Goal: Task Accomplishment & Management: Use online tool/utility

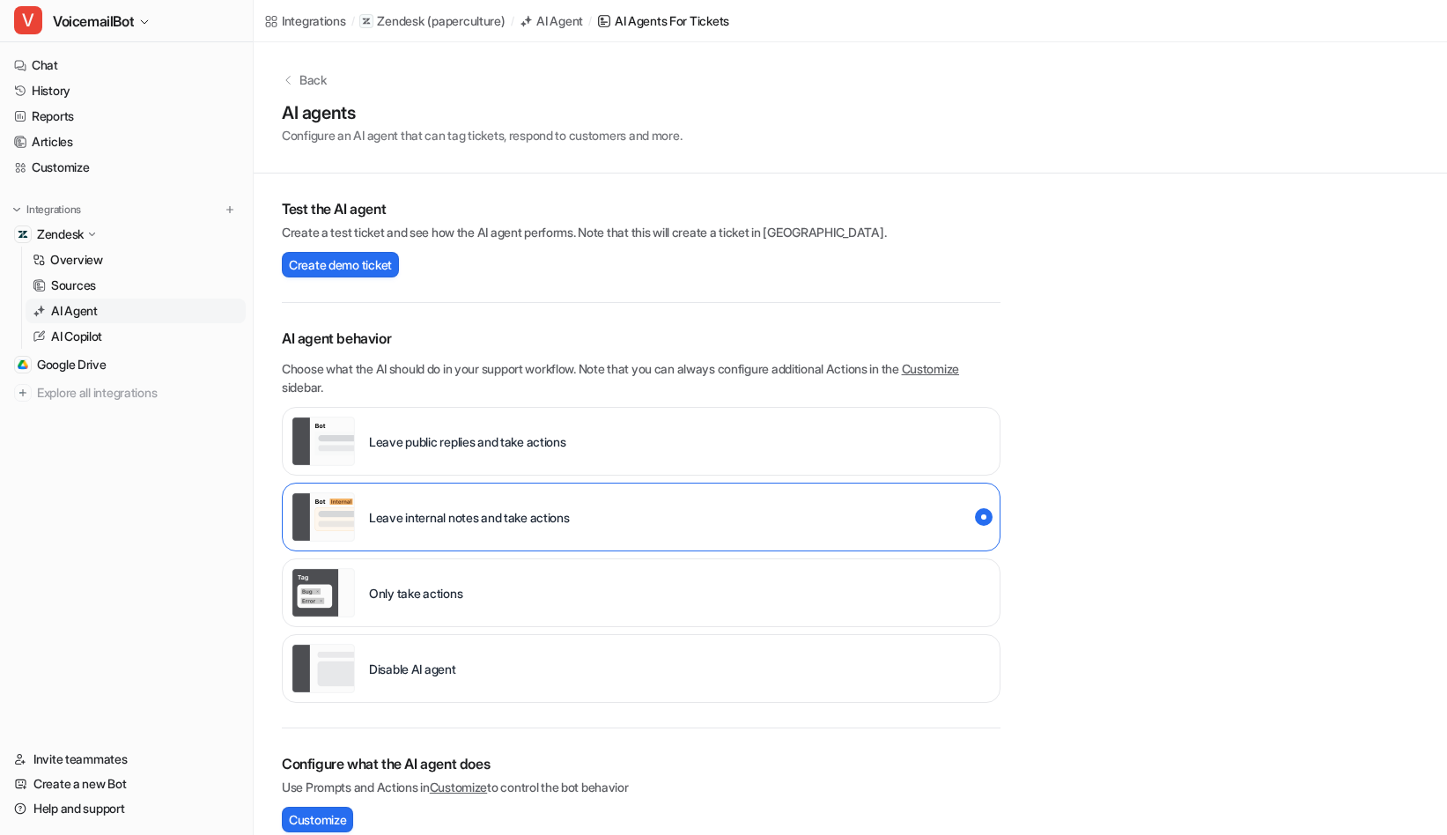
click at [71, 311] on p "AI Agent" at bounding box center [74, 311] width 47 height 18
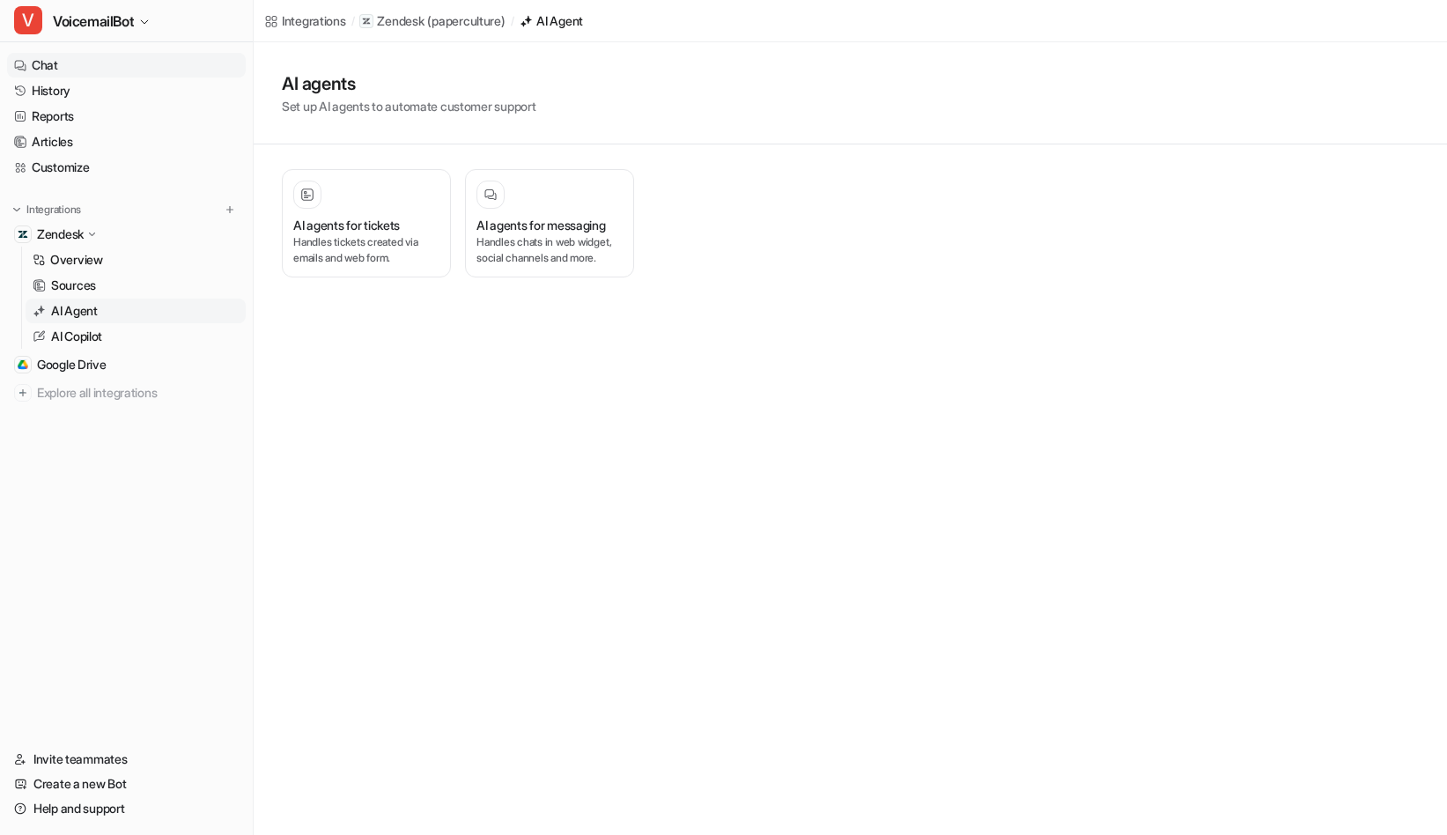
click at [82, 62] on link "Chat" at bounding box center [126, 65] width 239 height 25
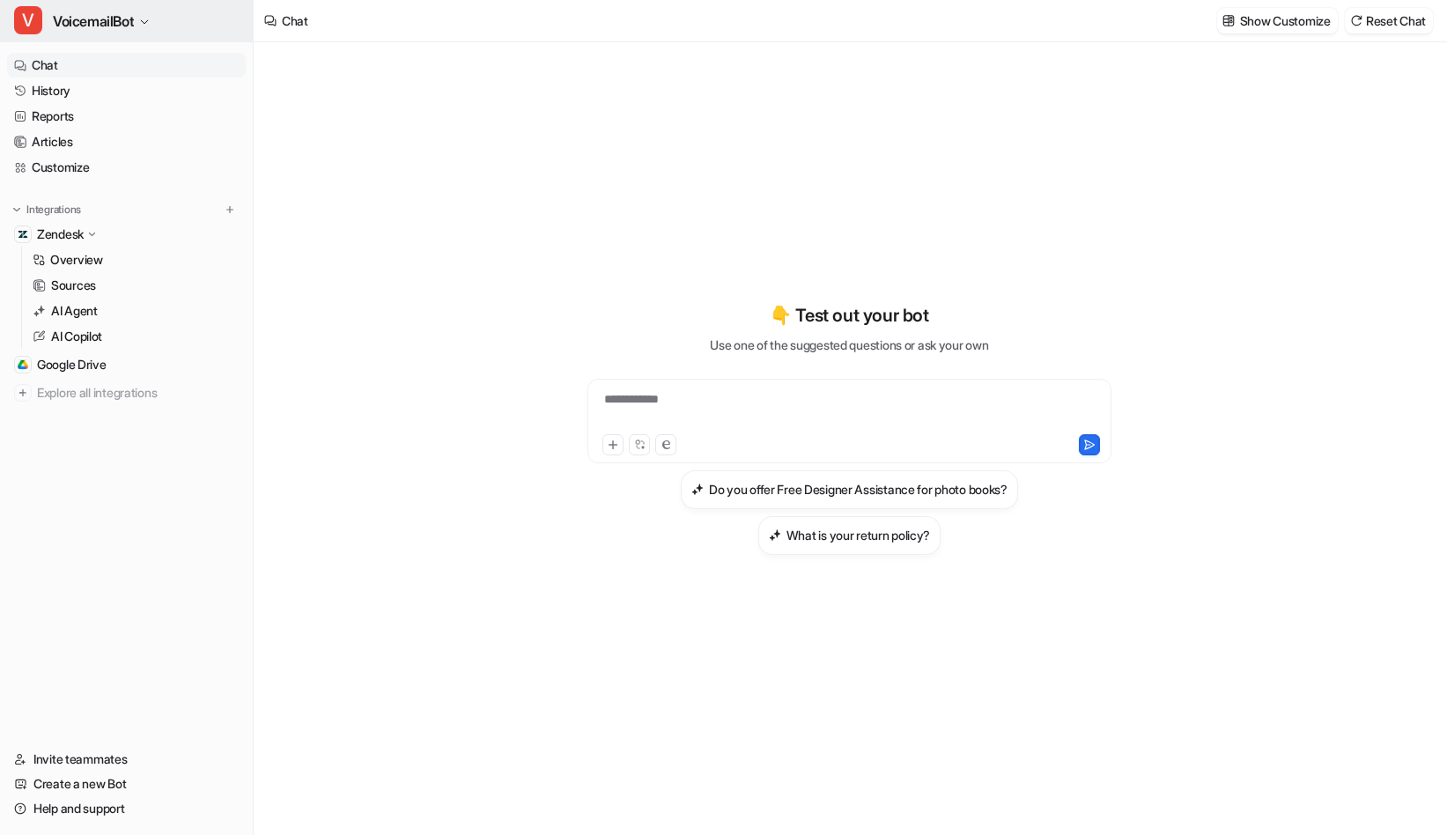
click at [124, 22] on span "VoicemailBot" at bounding box center [93, 21] width 81 height 25
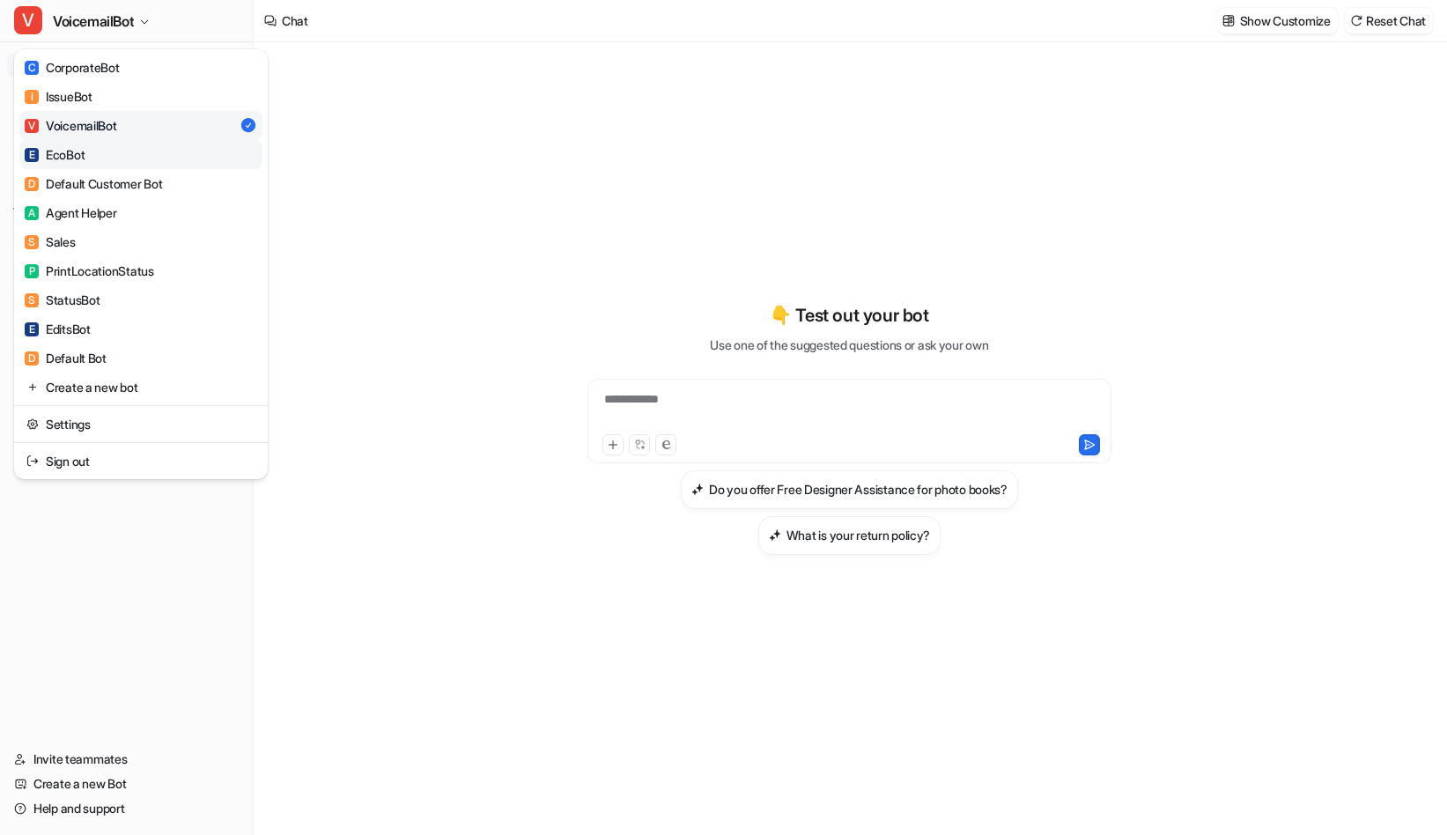
click at [97, 149] on link "E EcoBot" at bounding box center [140, 154] width 243 height 29
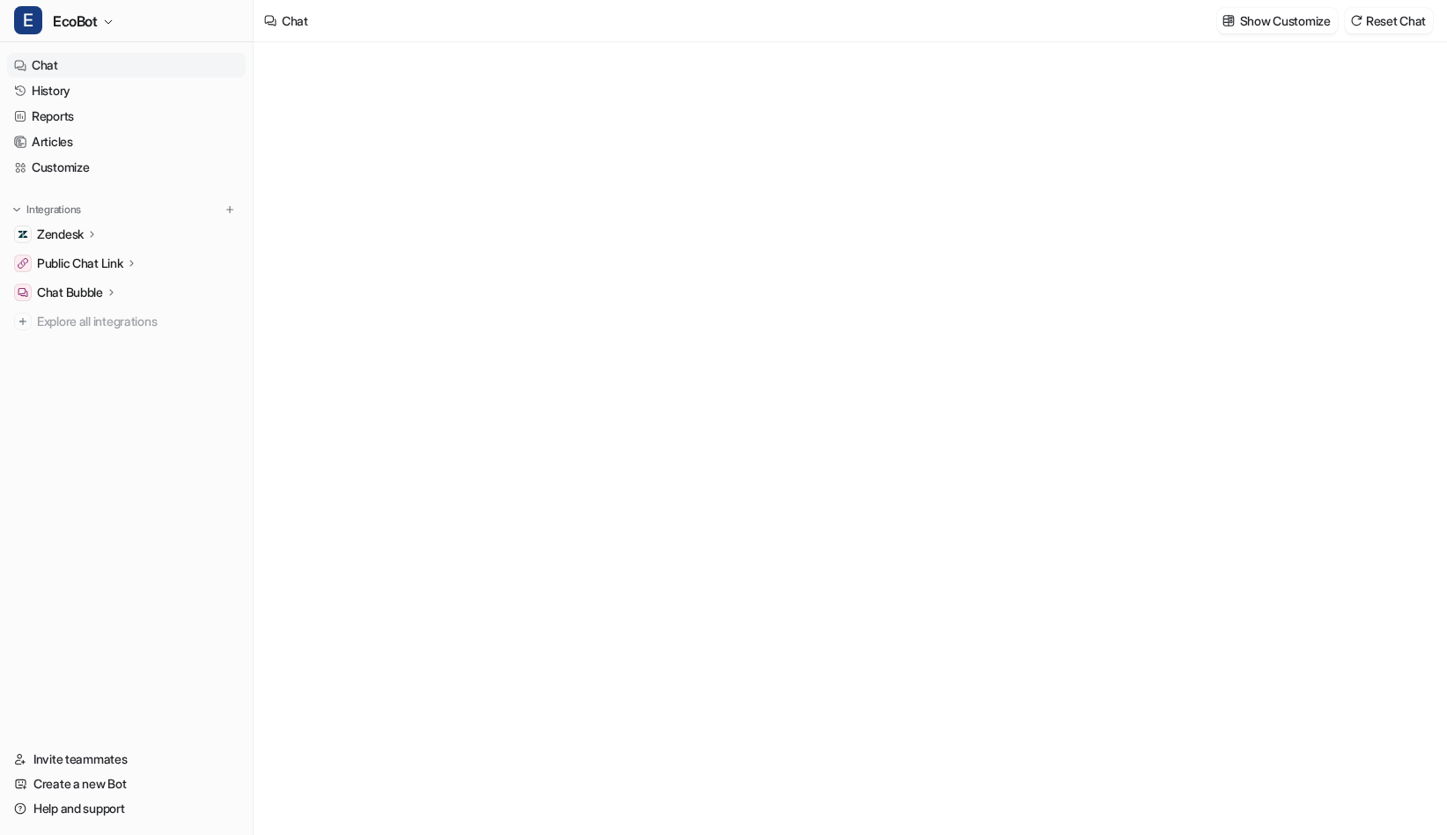
type textarea "**********"
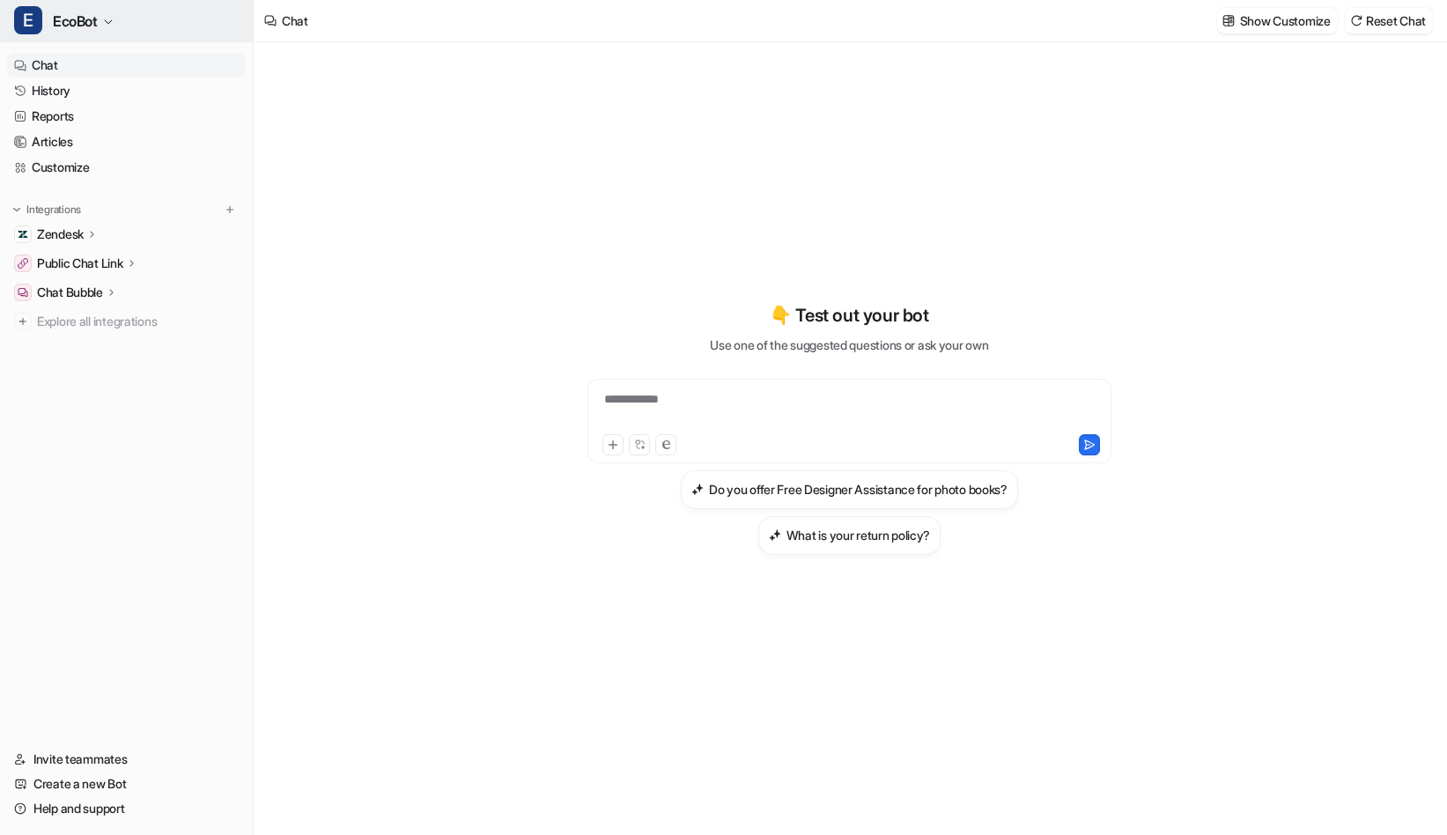
click at [77, 20] on span "EcoBot" at bounding box center [75, 21] width 45 height 25
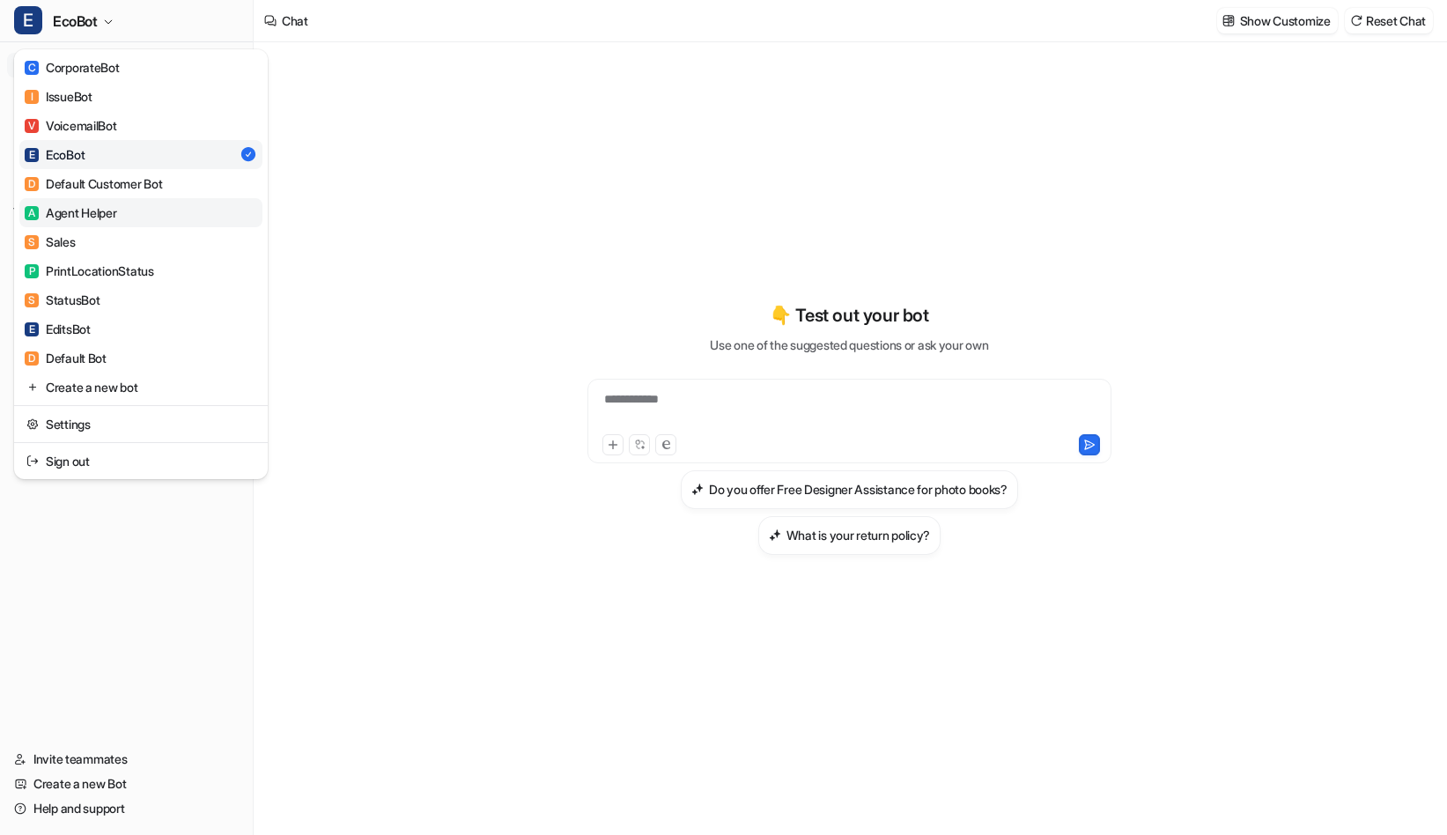
click at [120, 210] on link "A Agent Helper" at bounding box center [140, 212] width 243 height 29
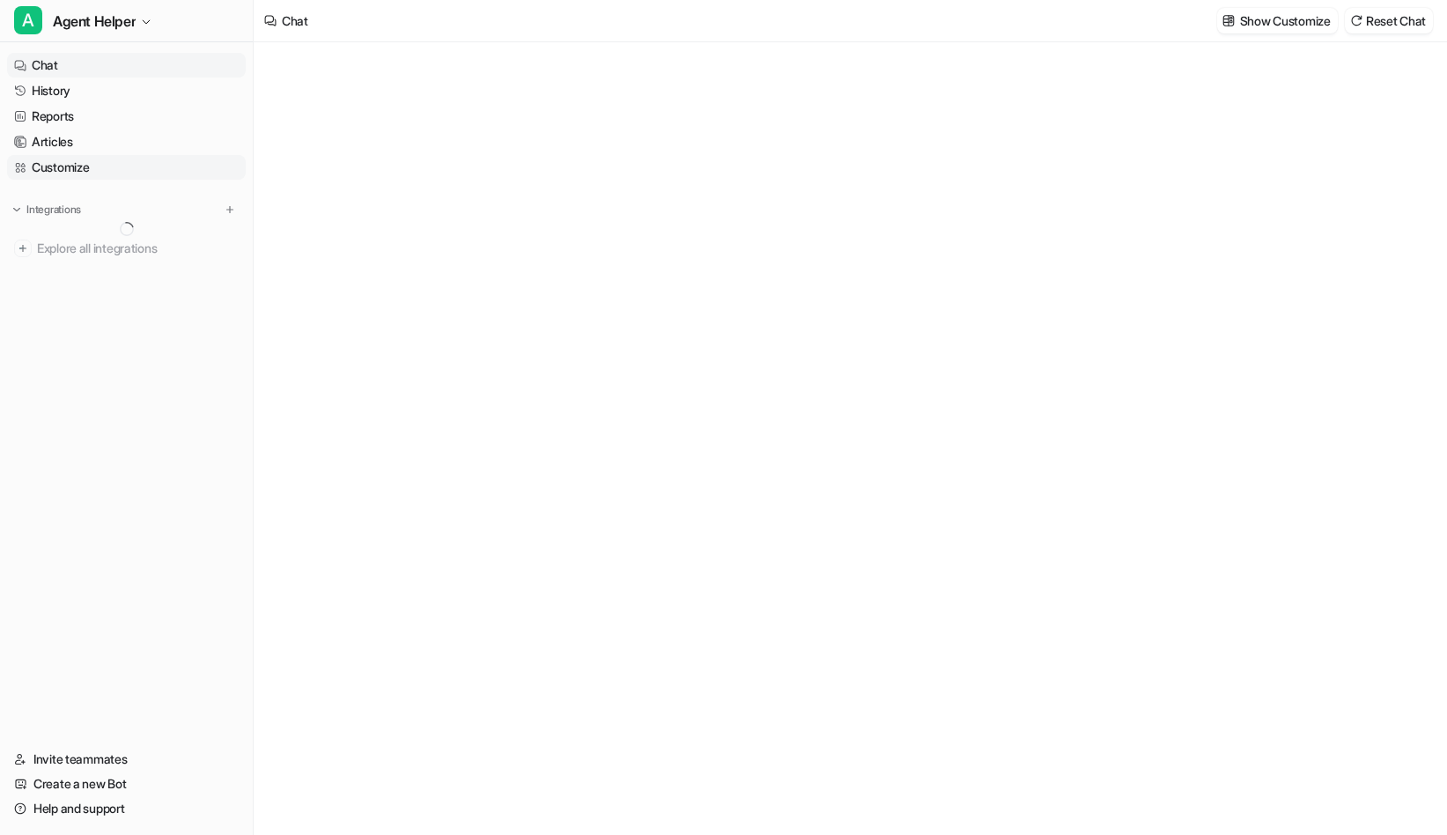
type textarea "**********"
click at [57, 162] on link "Customize" at bounding box center [126, 167] width 239 height 25
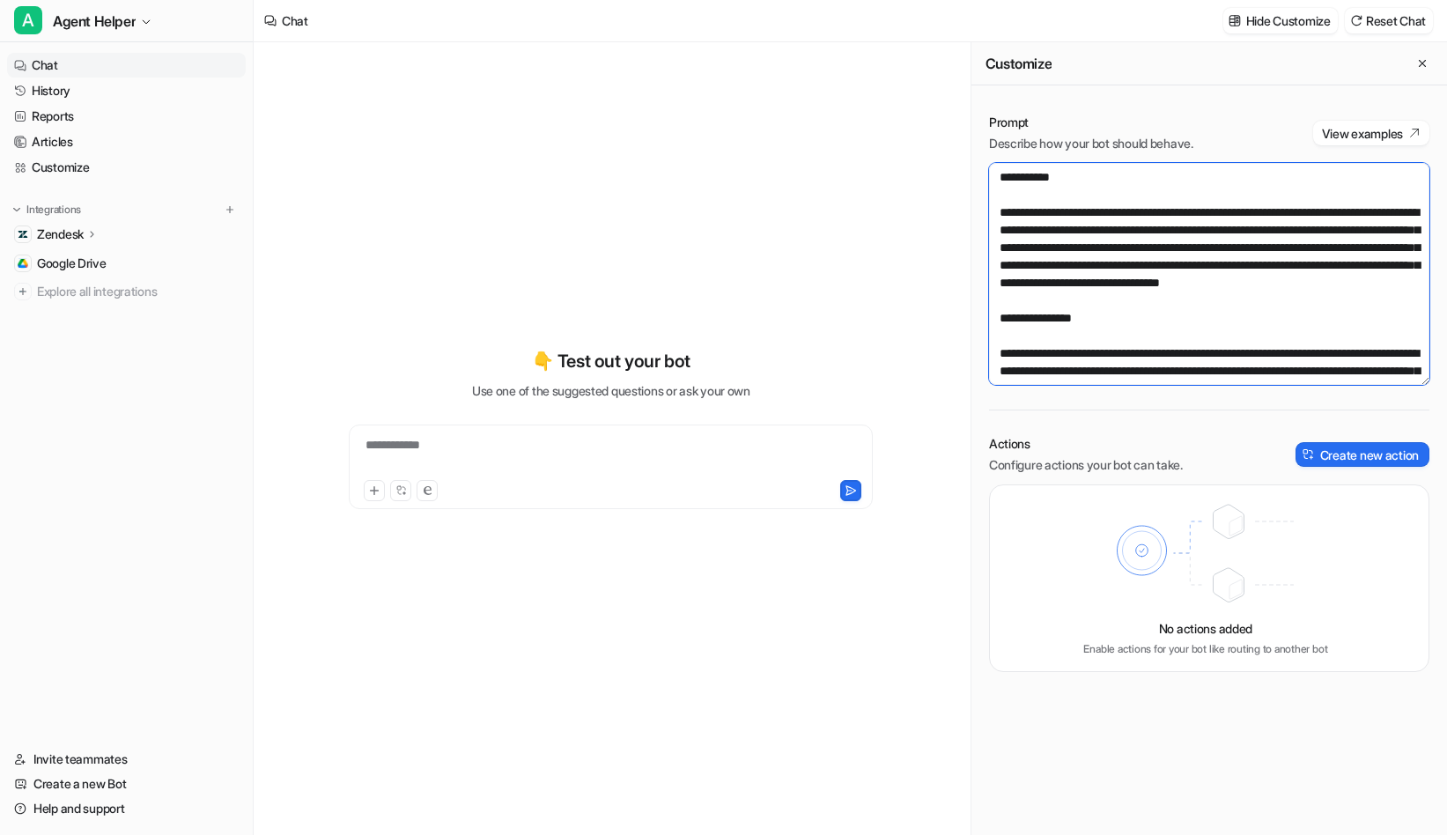
click at [1065, 290] on textarea at bounding box center [1209, 274] width 440 height 222
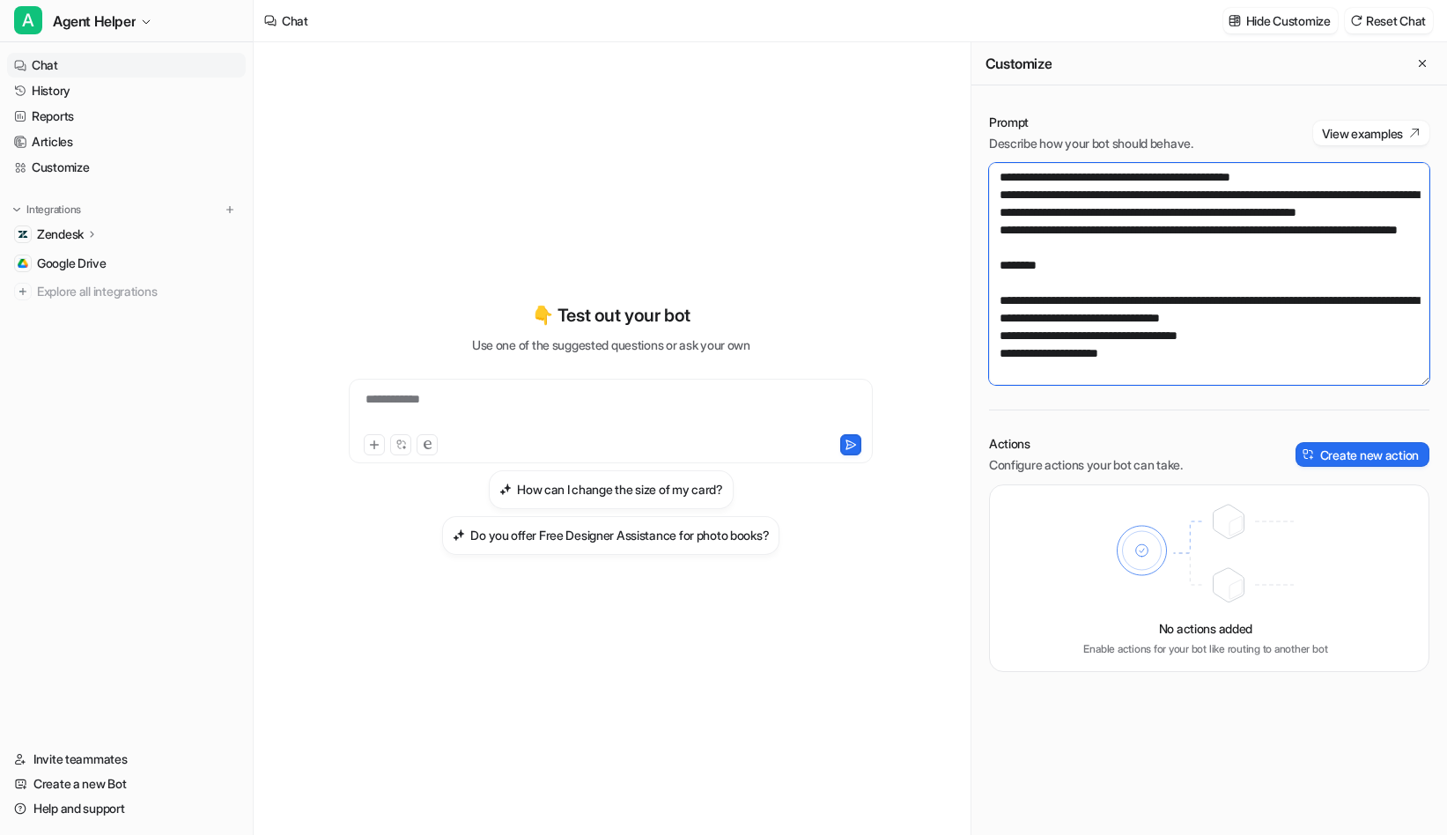
scroll to position [8789, 0]
click at [102, 373] on nav "Chat History Reports Articles Customize Integrations Zendesk Overview Sources A…" at bounding box center [126, 389] width 253 height 687
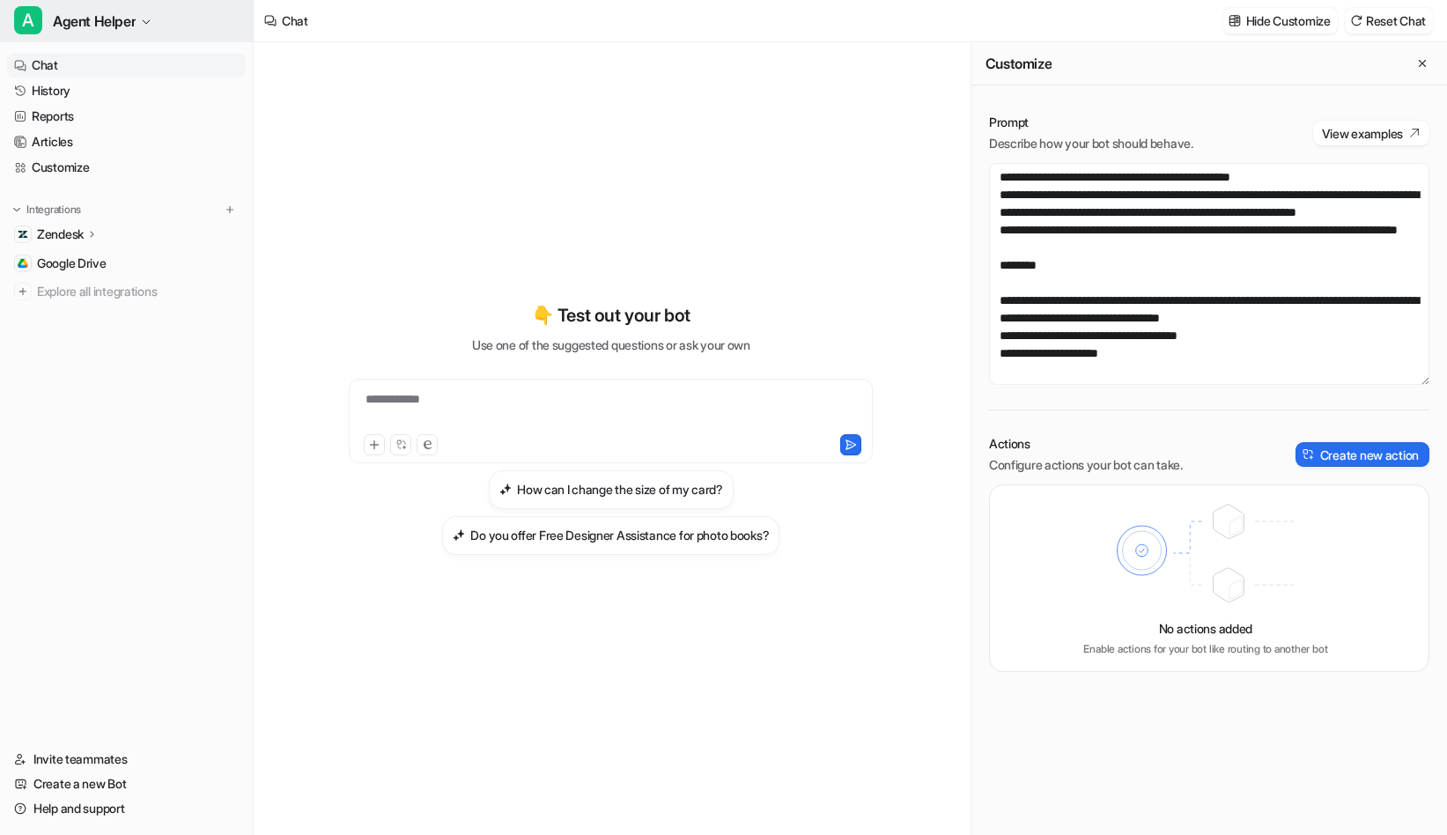
click at [94, 33] on button "A Agent Helper" at bounding box center [126, 21] width 253 height 42
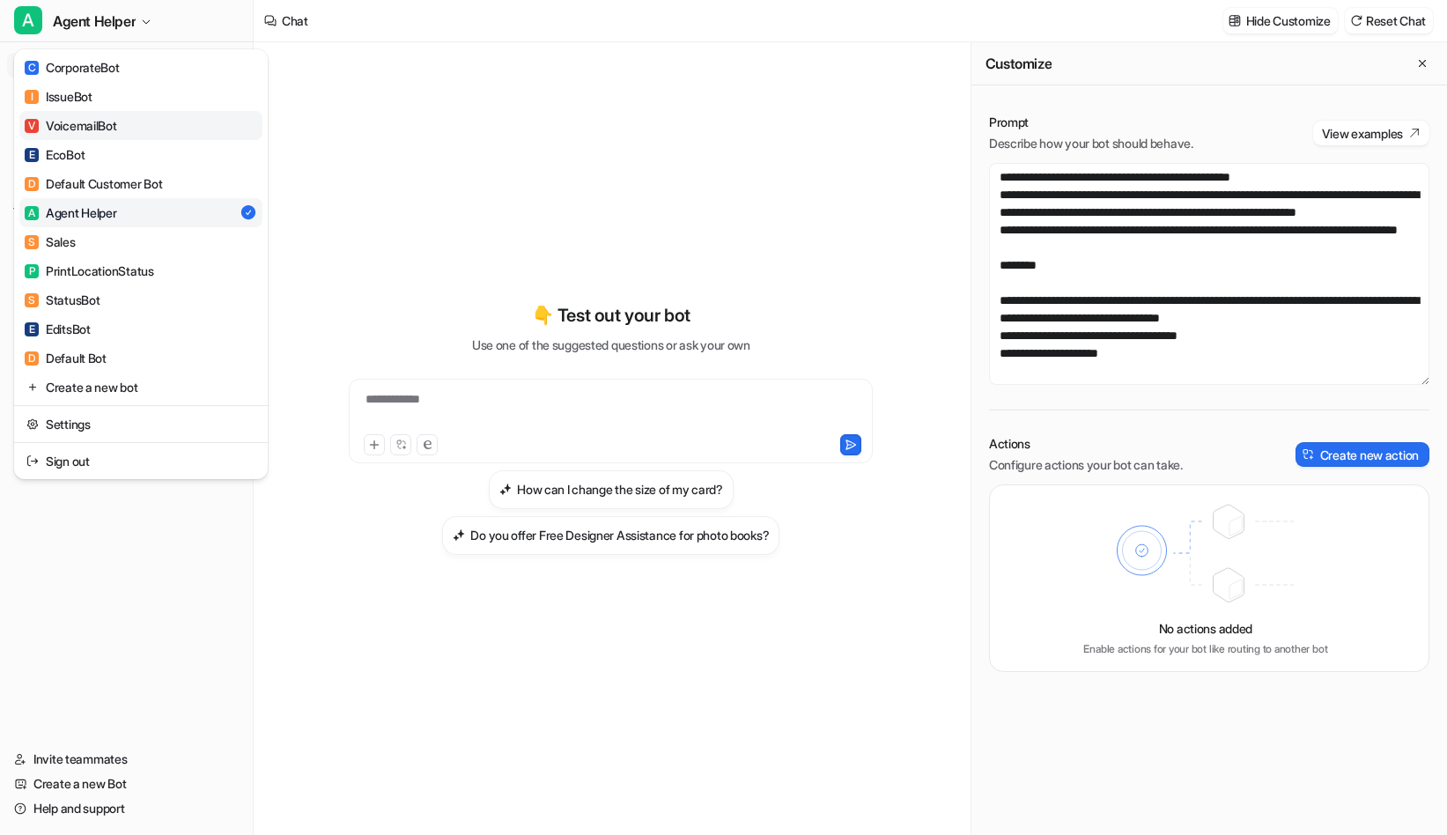
click at [102, 123] on div "V VoicemailBot" at bounding box center [71, 125] width 92 height 18
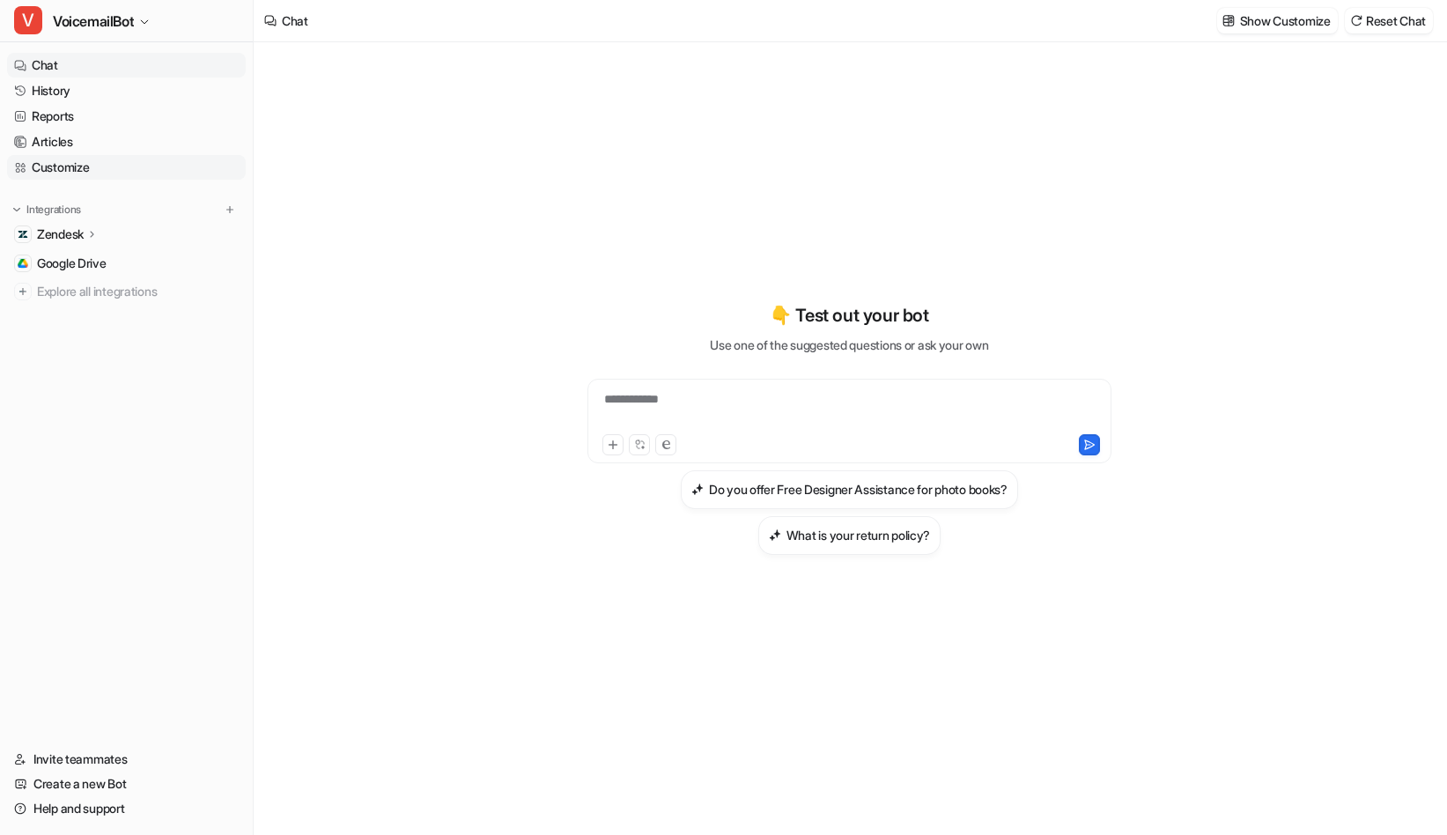
click at [85, 170] on link "Customize" at bounding box center [126, 167] width 239 height 25
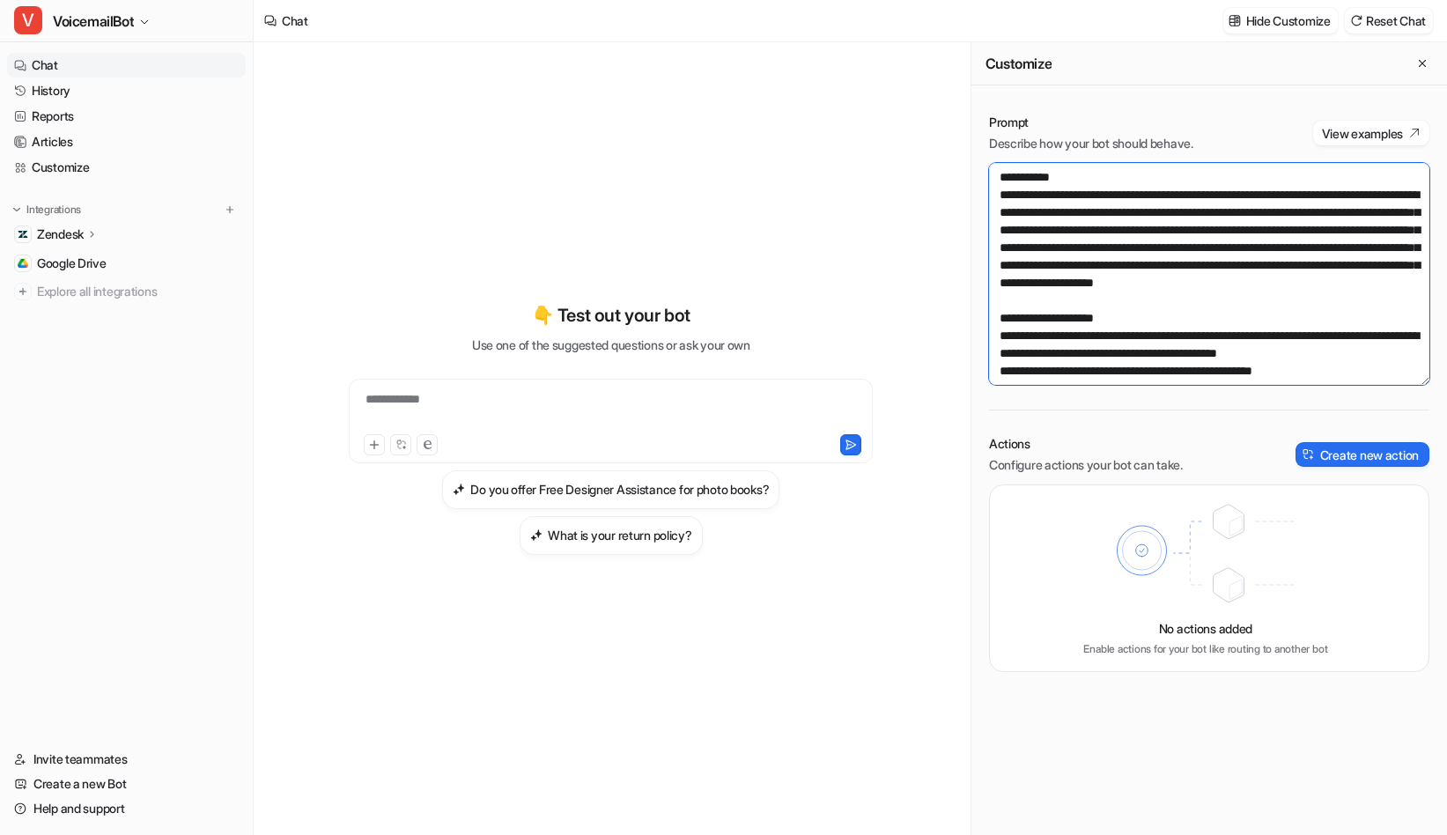
click at [1210, 300] on textarea at bounding box center [1209, 274] width 440 height 222
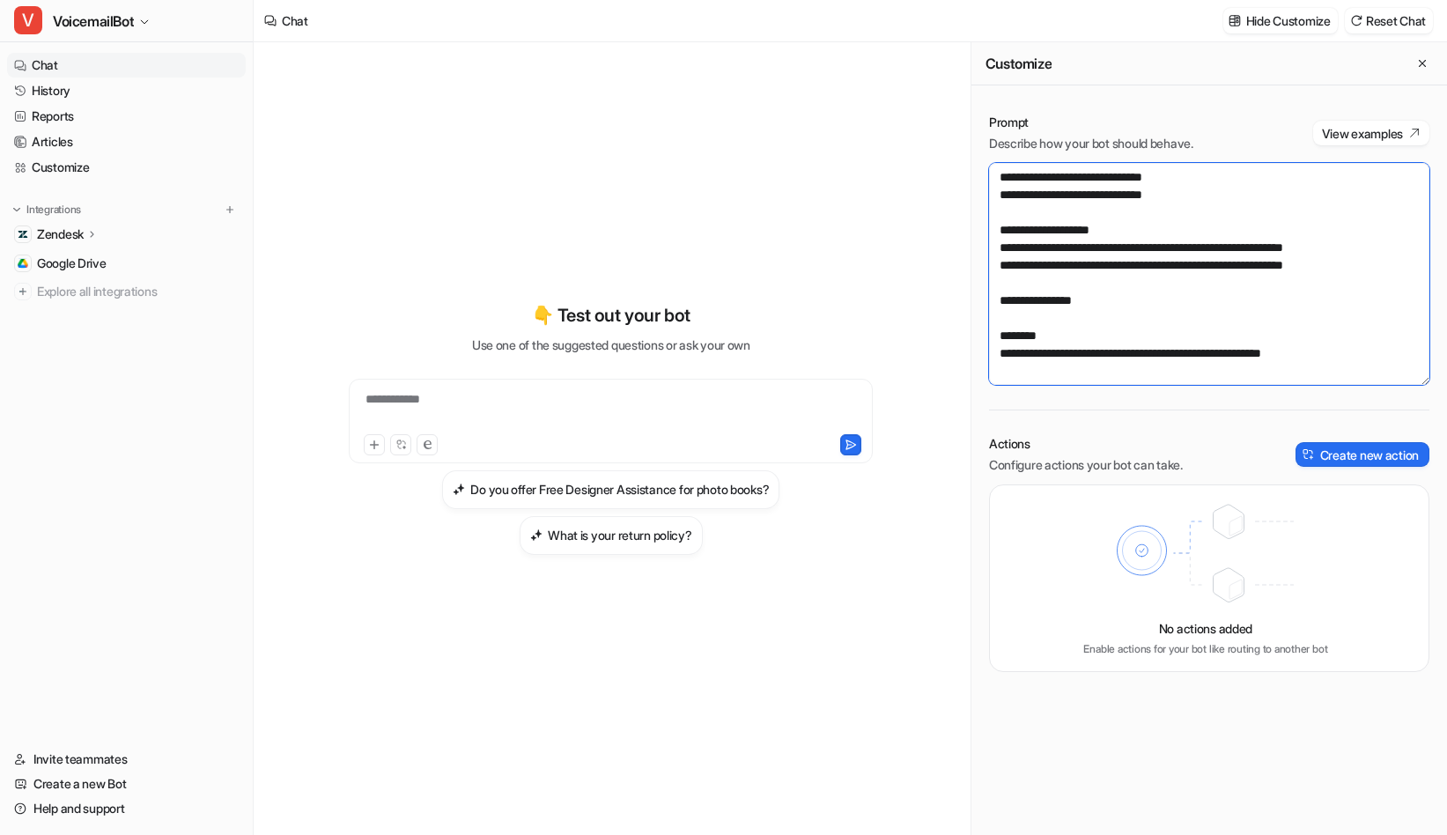
scroll to position [5711, 0]
click at [1375, 456] on button "Create new action" at bounding box center [1363, 454] width 134 height 25
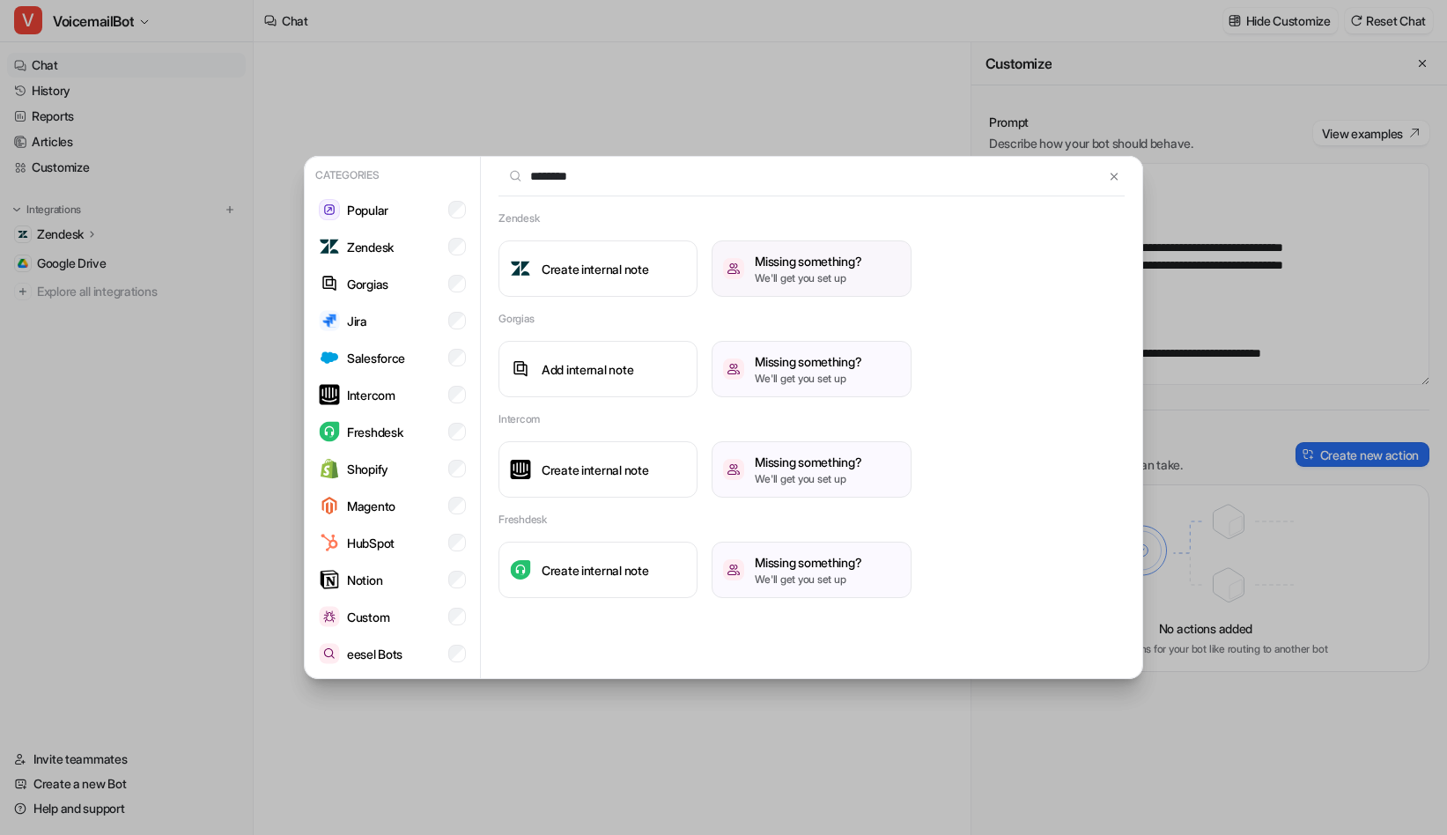
type input "********"
click at [812, 262] on h3 "Missing something?" at bounding box center [808, 261] width 107 height 18
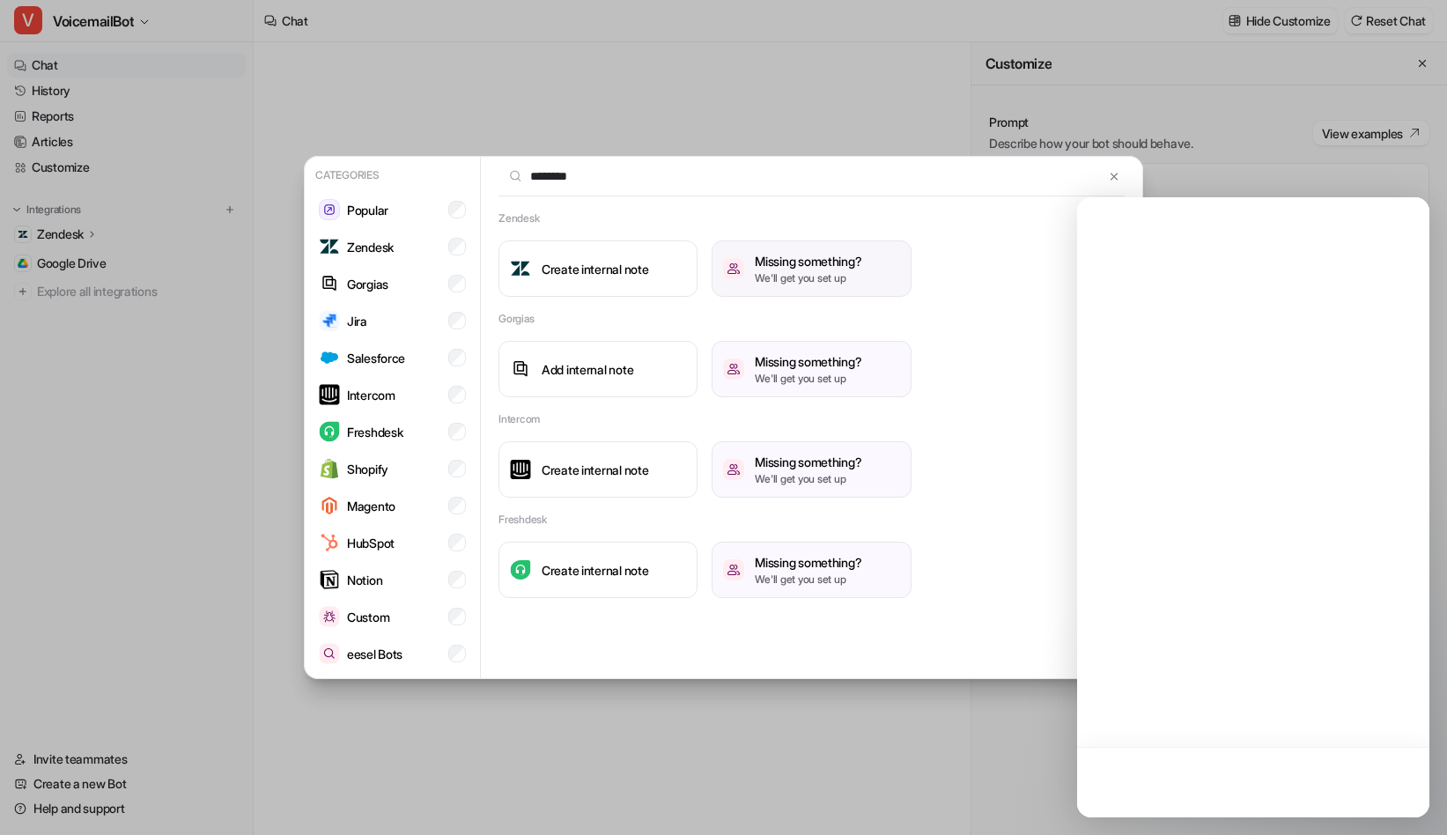
scroll to position [0, 0]
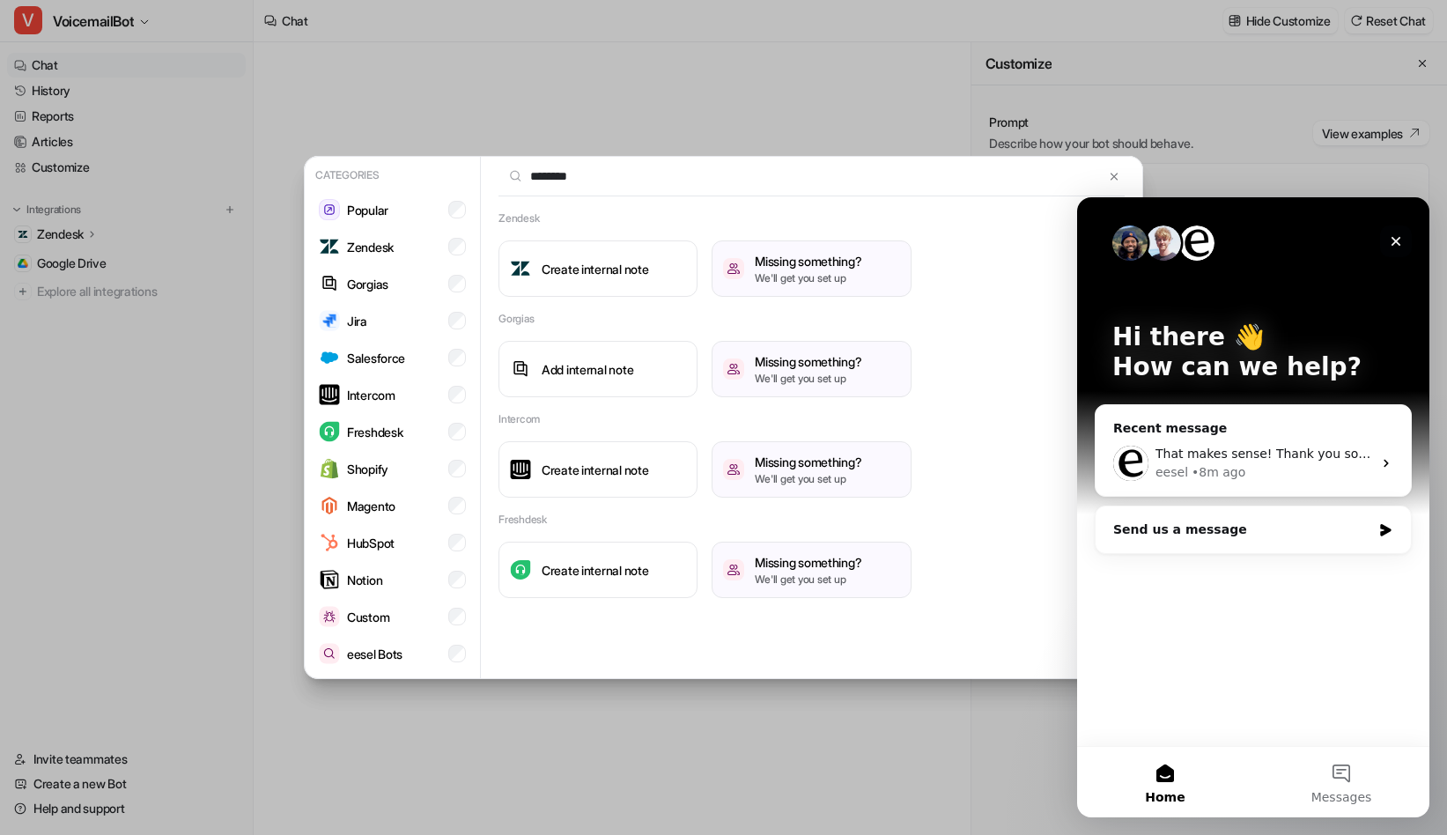
click at [1398, 238] on icon "Close" at bounding box center [1396, 242] width 10 height 10
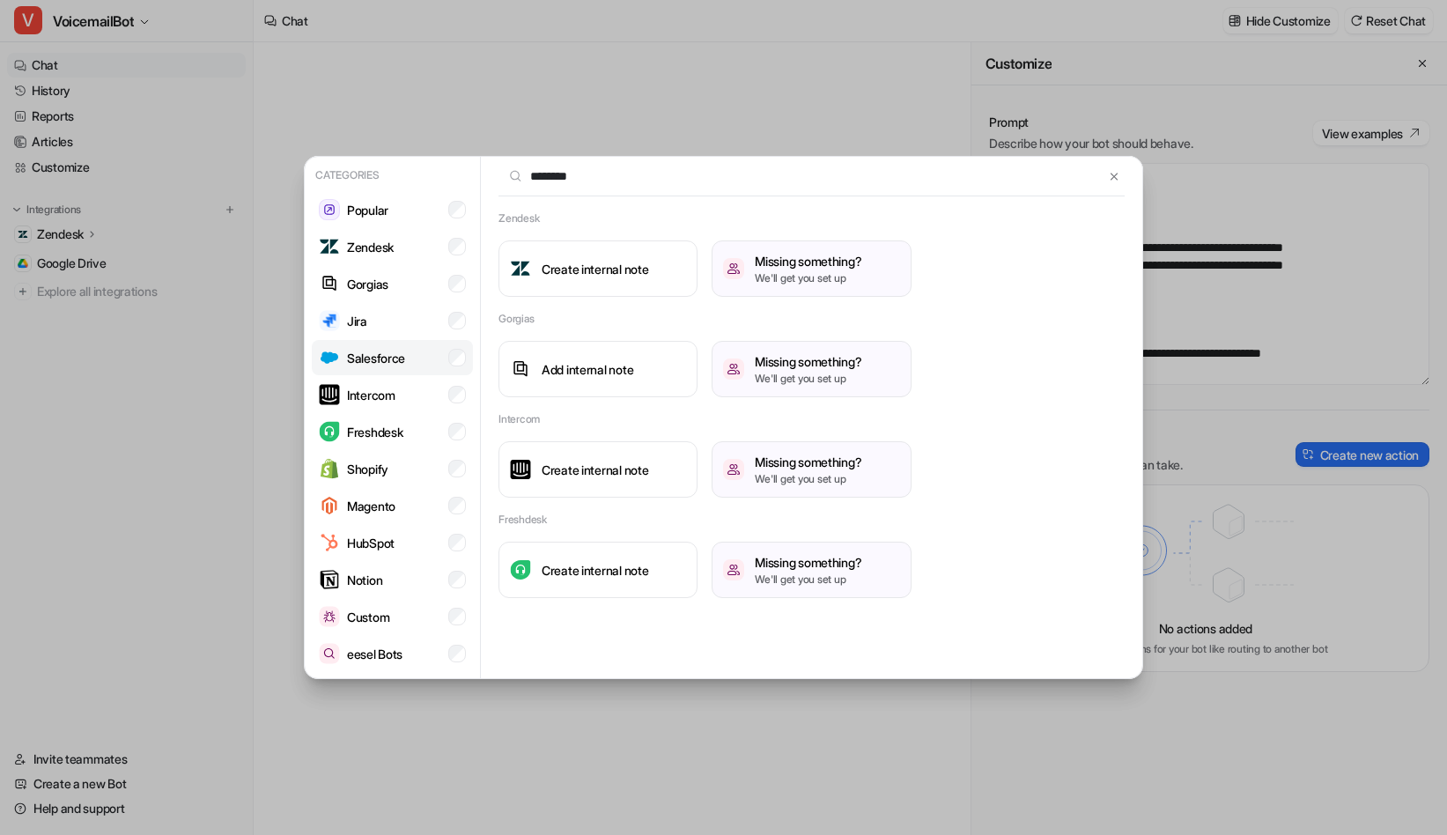
click at [410, 341] on li "Salesforce" at bounding box center [392, 357] width 161 height 35
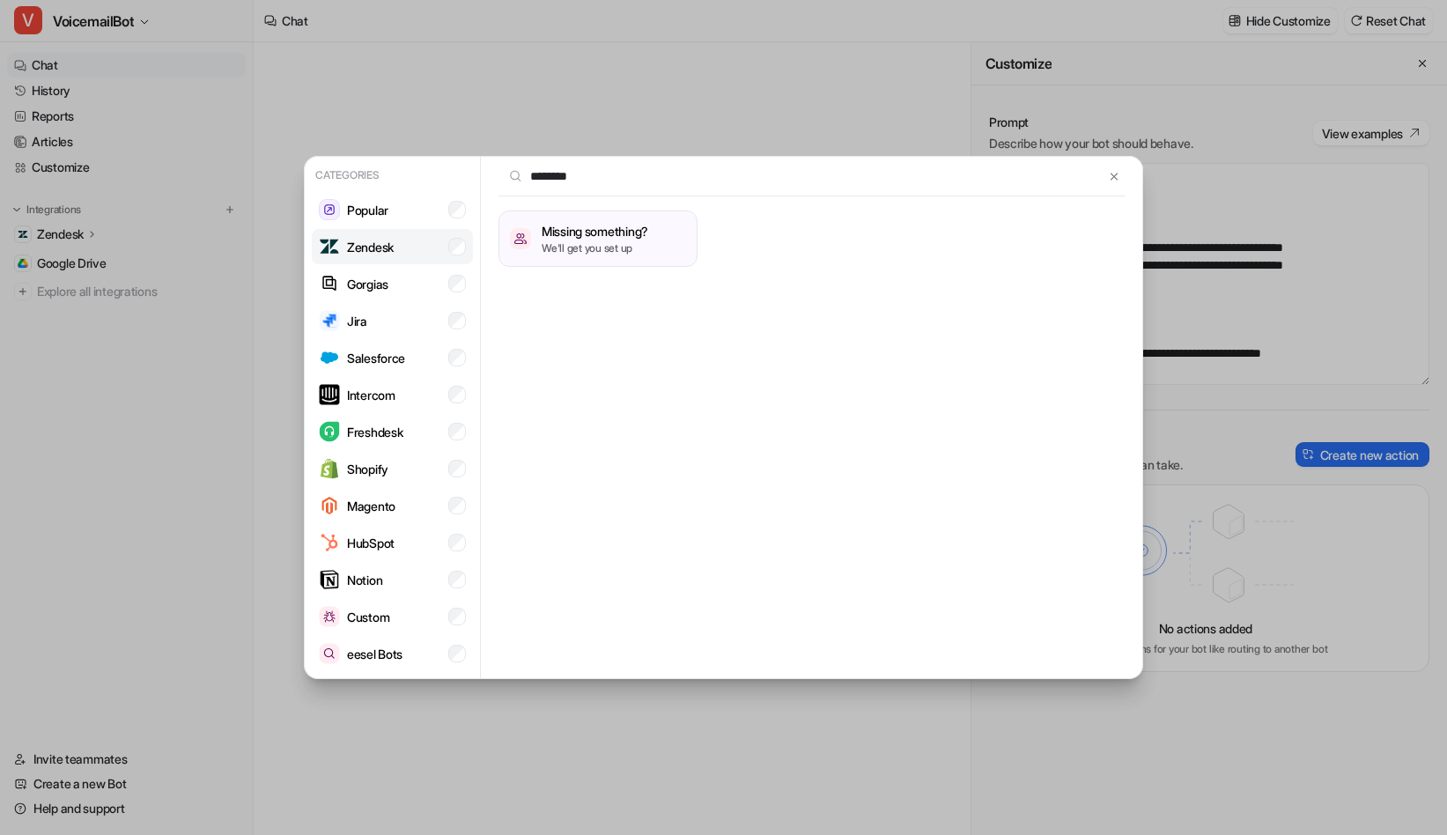
click at [417, 259] on li "Zendesk" at bounding box center [392, 246] width 161 height 35
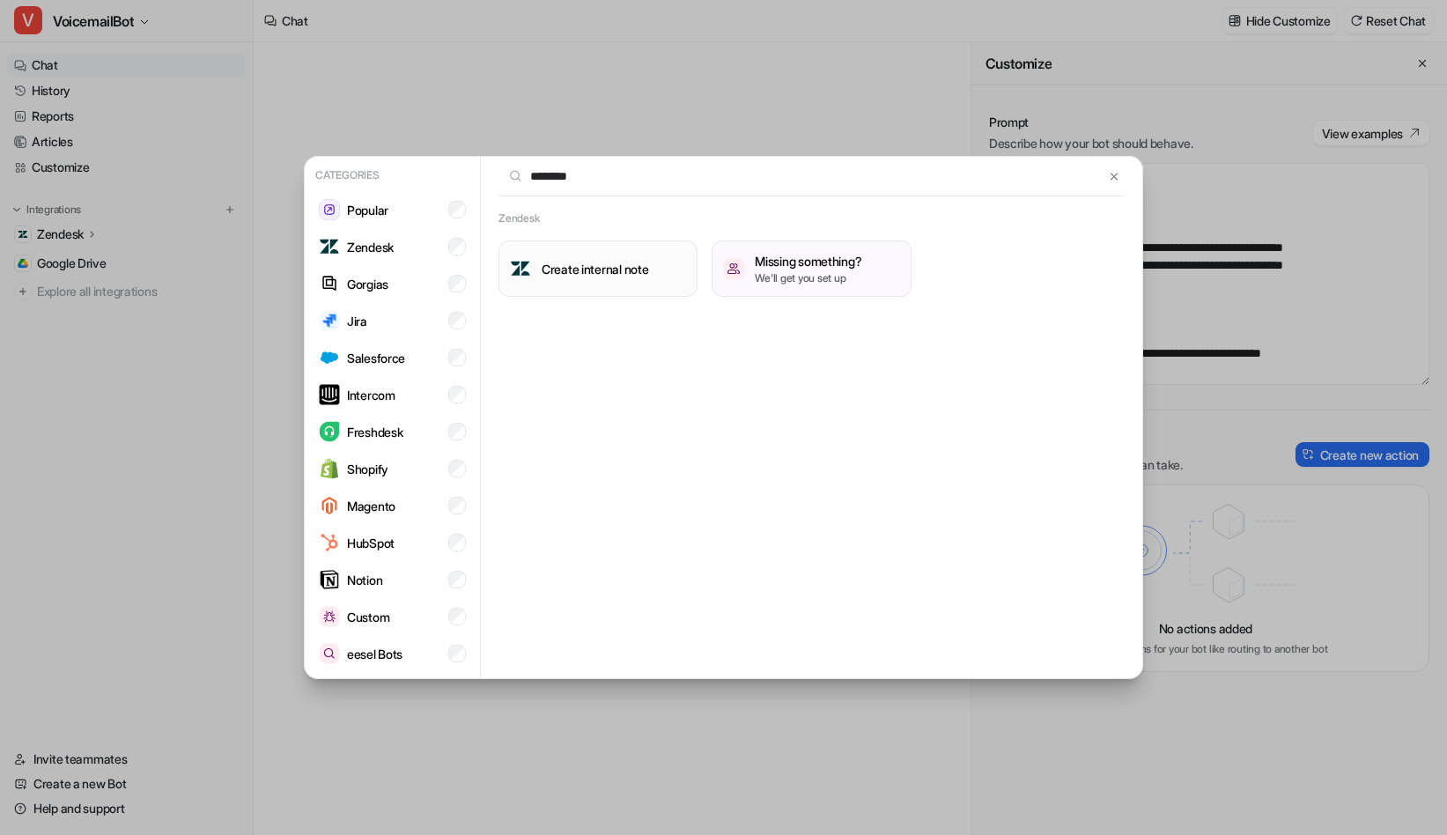
click at [631, 273] on h3 "Create internal note" at bounding box center [595, 269] width 107 height 18
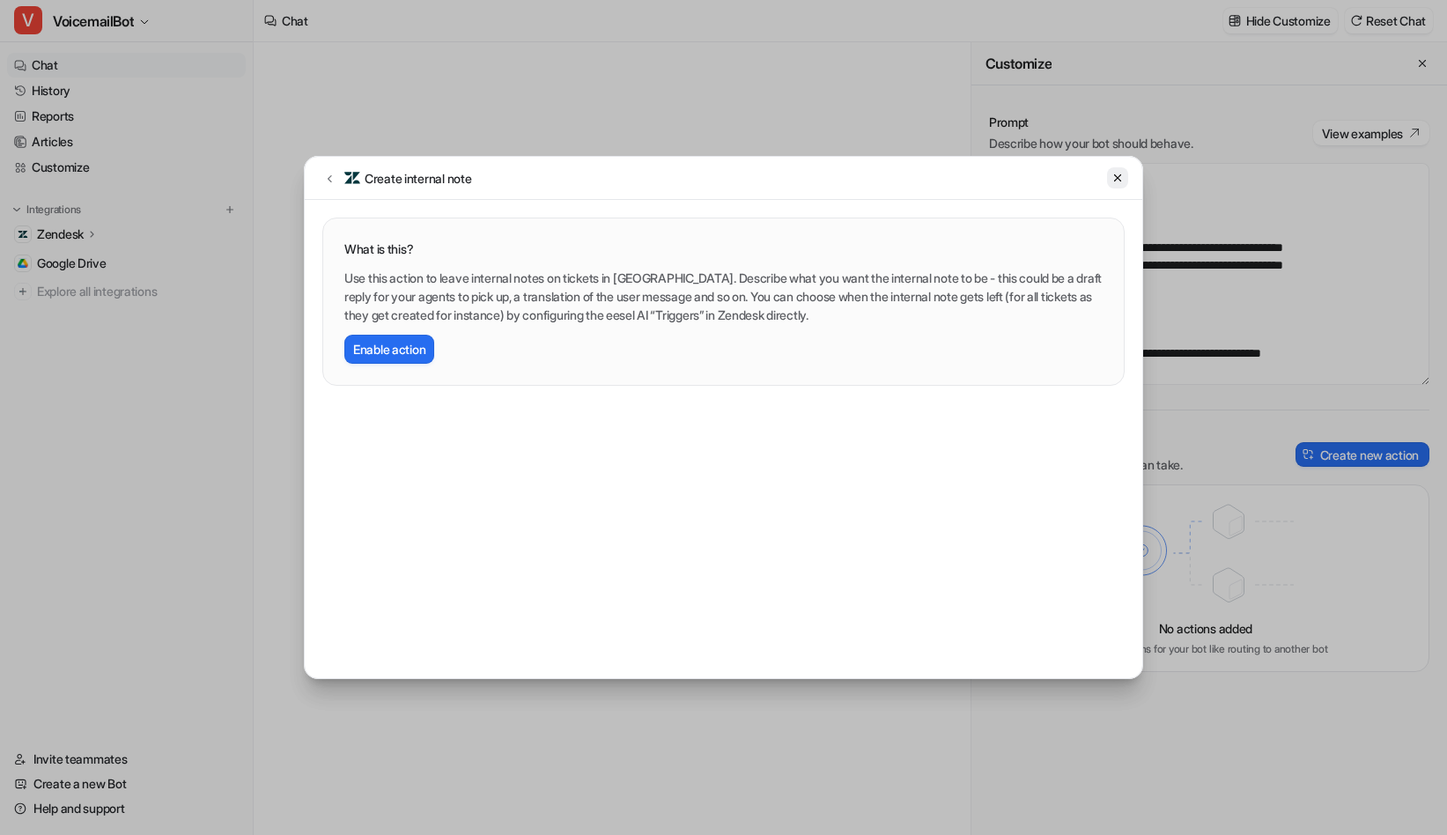
click at [1118, 170] on button at bounding box center [1117, 177] width 21 height 21
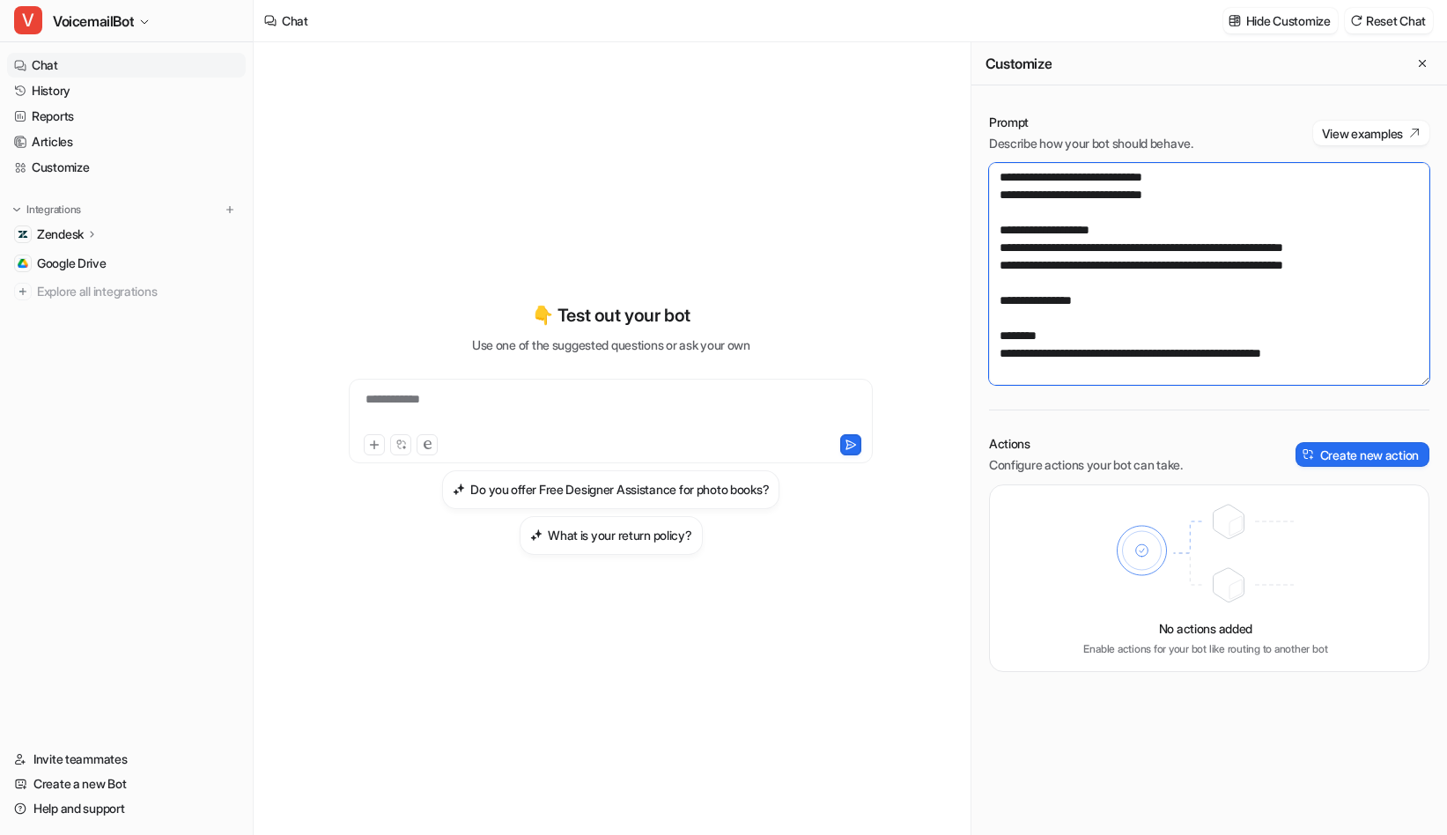
click at [1338, 309] on textarea at bounding box center [1209, 274] width 440 height 222
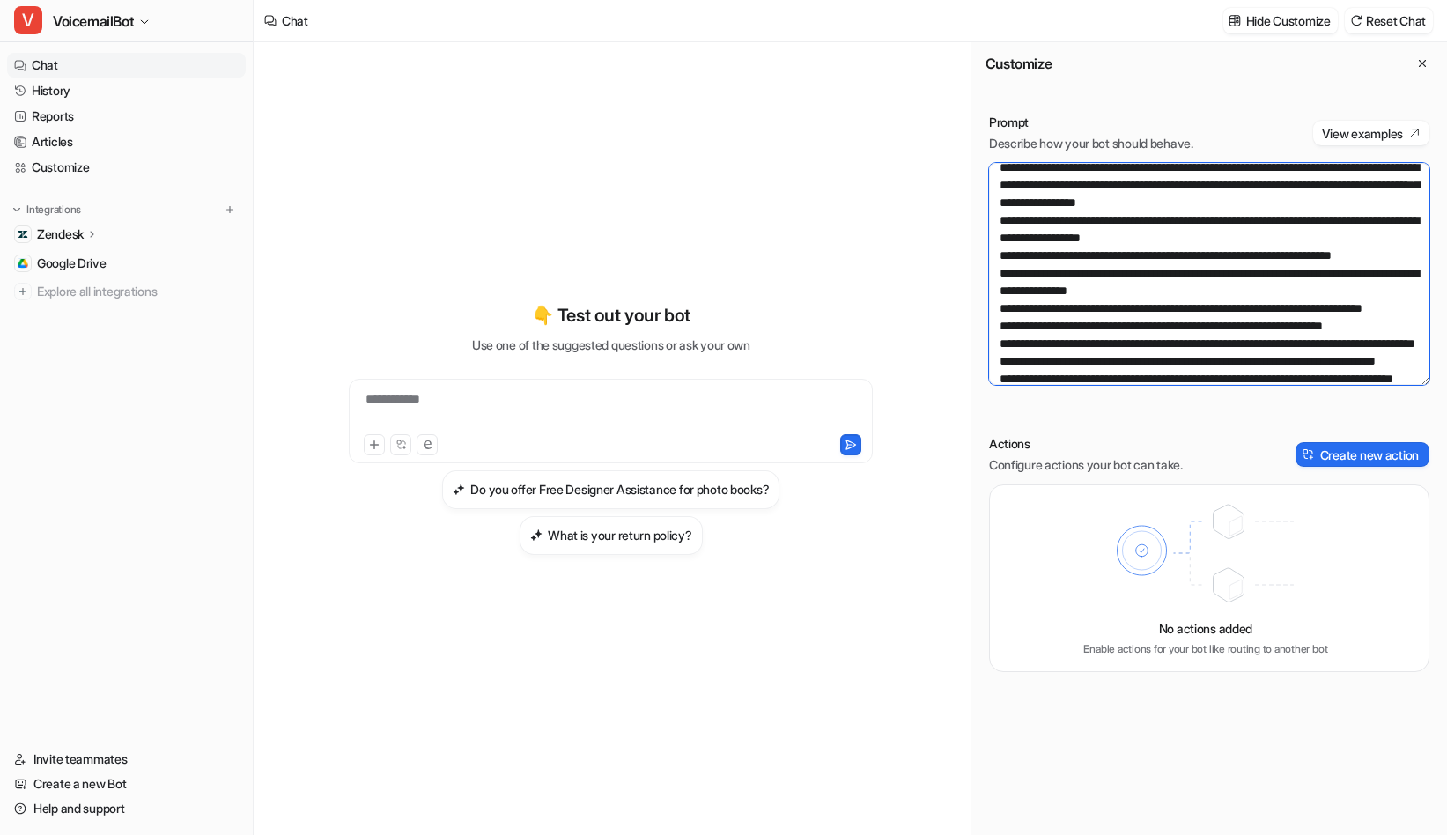
scroll to position [2266, 0]
